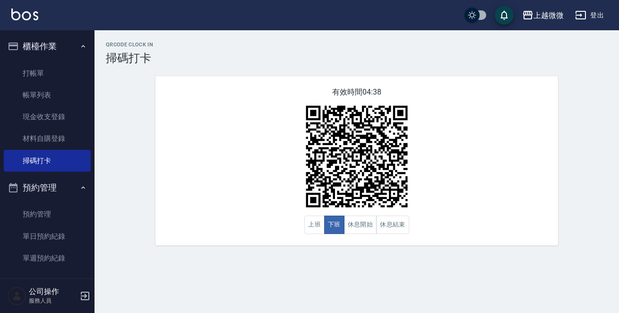
click at [340, 76] on div "有效時間 04:38 上班 下班 休息開始 休息結束" at bounding box center [356, 160] width 402 height 169
click at [305, 223] on div "有效時間 04:36 上班 下班 休息開始 休息結束" at bounding box center [356, 160] width 402 height 169
click at [312, 226] on button "上班" at bounding box center [314, 224] width 20 height 18
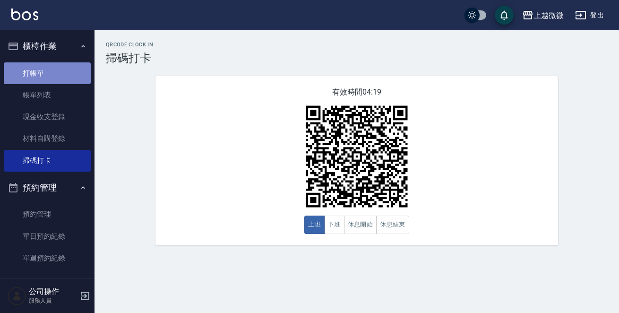
click at [48, 64] on link "打帳單" at bounding box center [47, 73] width 87 height 22
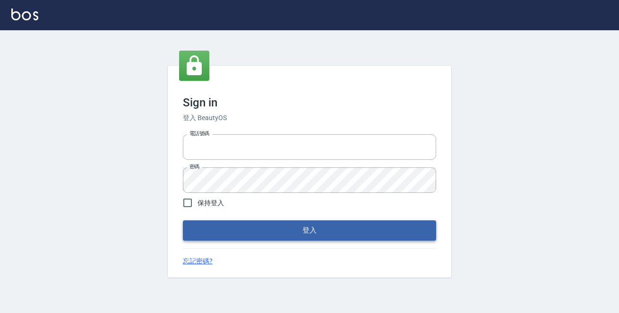
type input "0229470385"
click at [287, 236] on button "登入" at bounding box center [309, 230] width 253 height 20
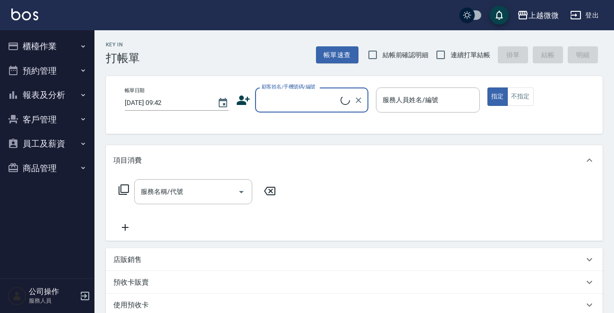
click at [69, 40] on button "櫃檯作業" at bounding box center [47, 46] width 87 height 25
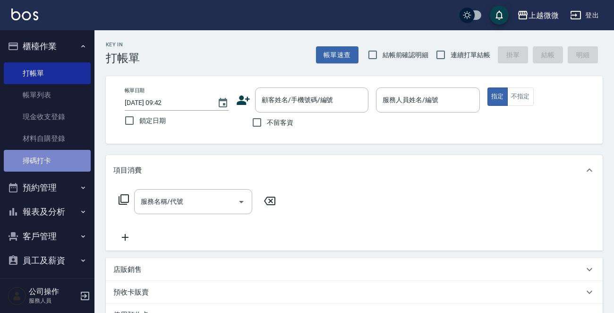
click at [54, 152] on link "掃碼打卡" at bounding box center [47, 161] width 87 height 22
